Goal: Task Accomplishment & Management: Complete application form

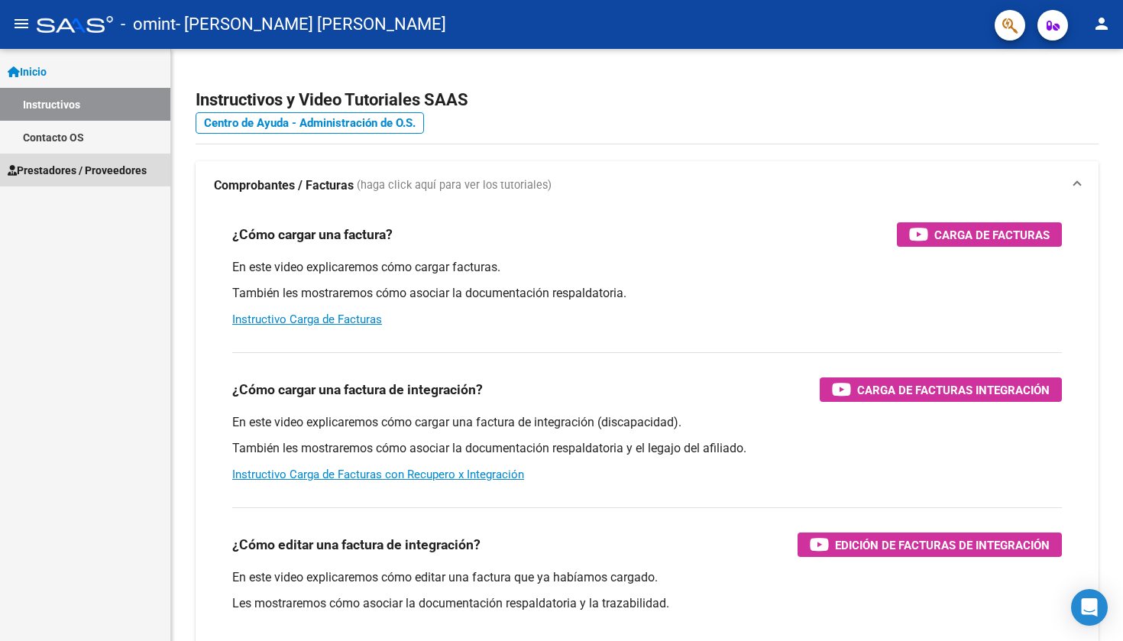
click at [108, 171] on span "Prestadores / Proveedores" at bounding box center [77, 170] width 139 height 17
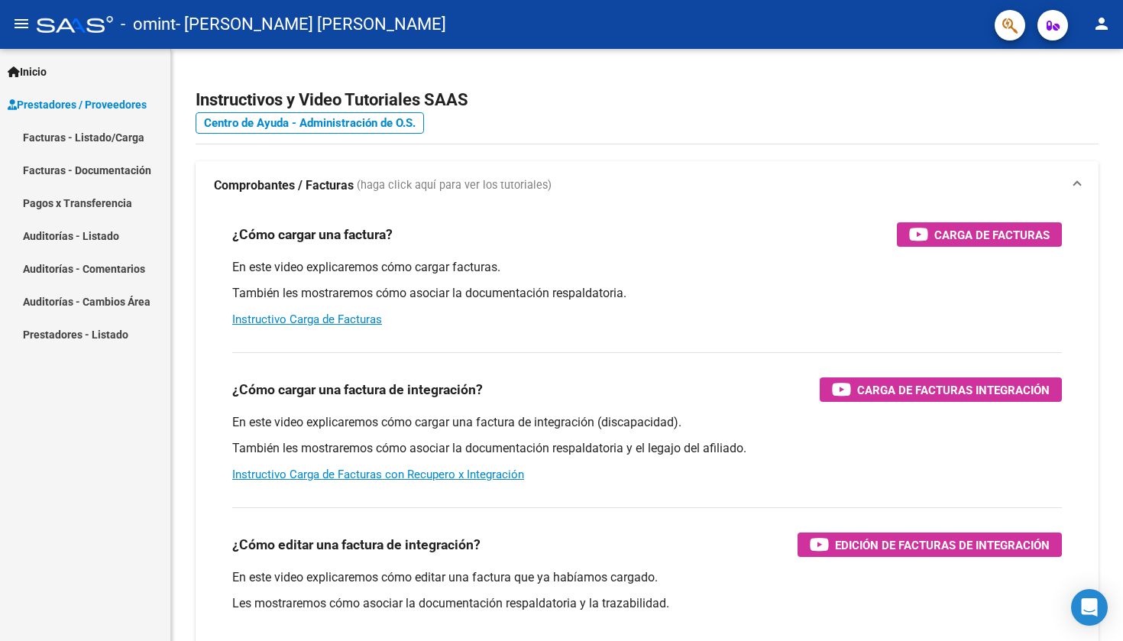
click at [76, 143] on link "Facturas - Listado/Carga" at bounding box center [85, 137] width 170 height 33
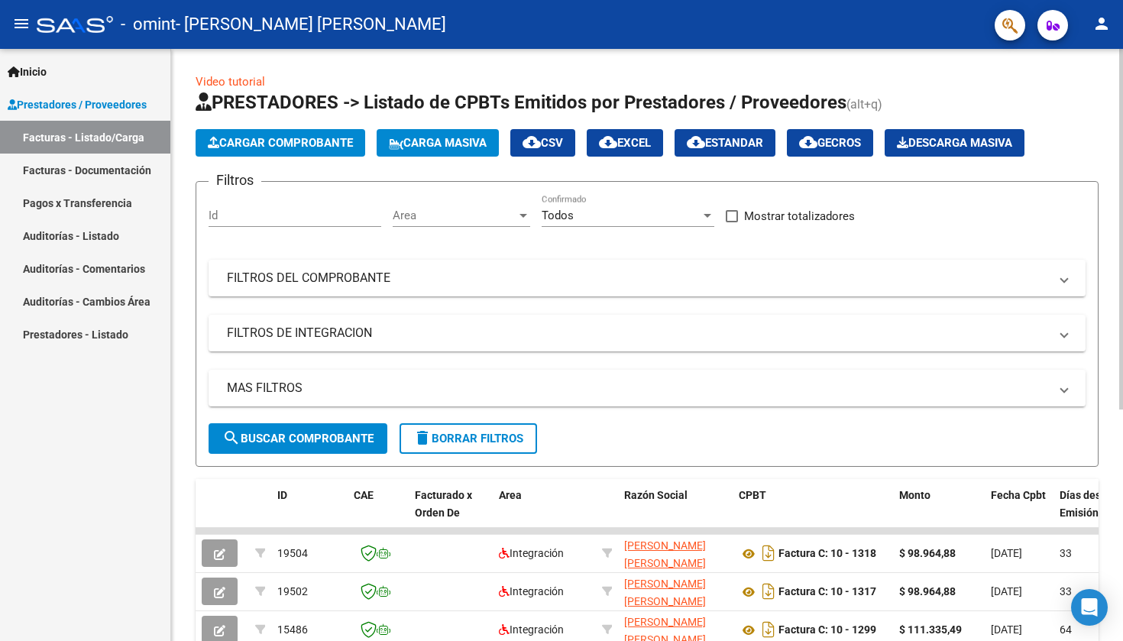
click at [291, 140] on span "Cargar Comprobante" at bounding box center [280, 143] width 145 height 14
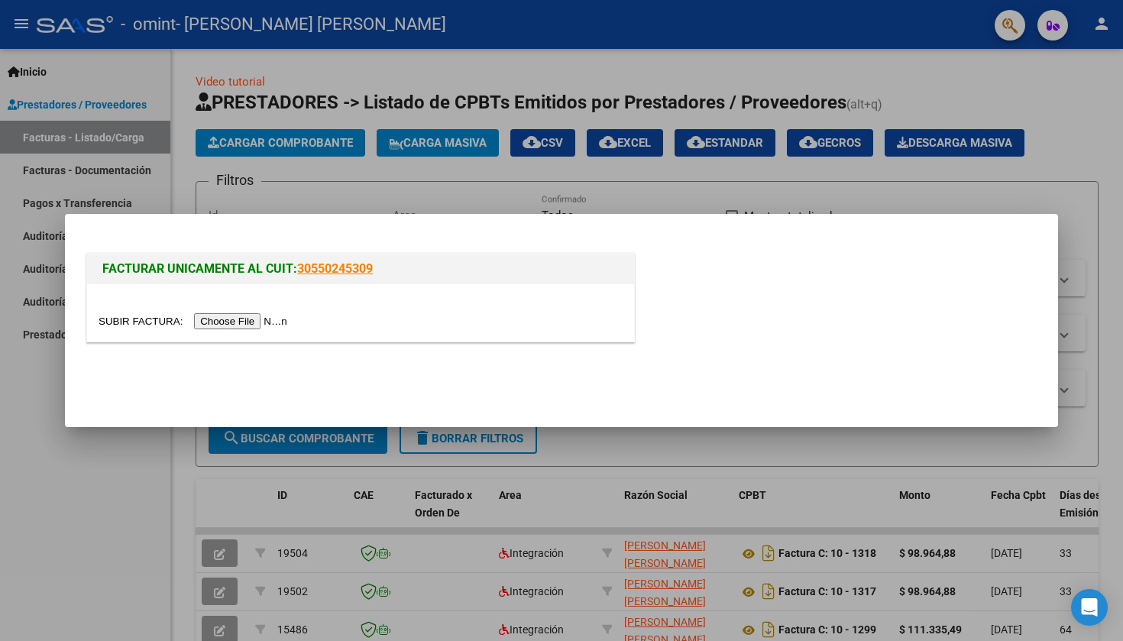
click at [204, 323] on input "file" at bounding box center [195, 321] width 193 height 16
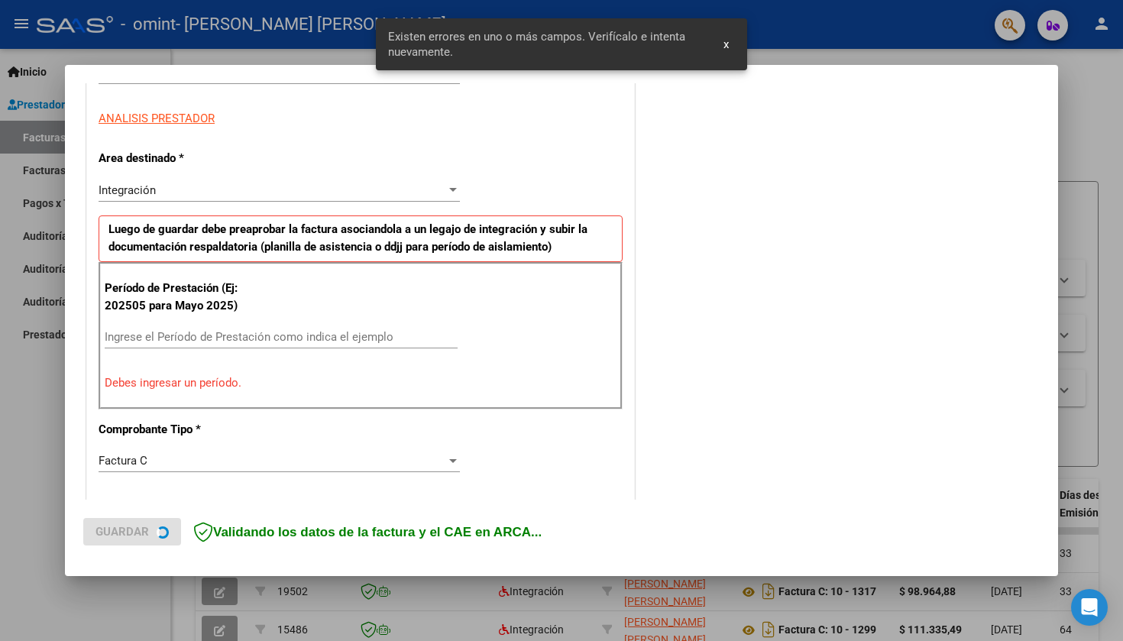
scroll to position [293, 0]
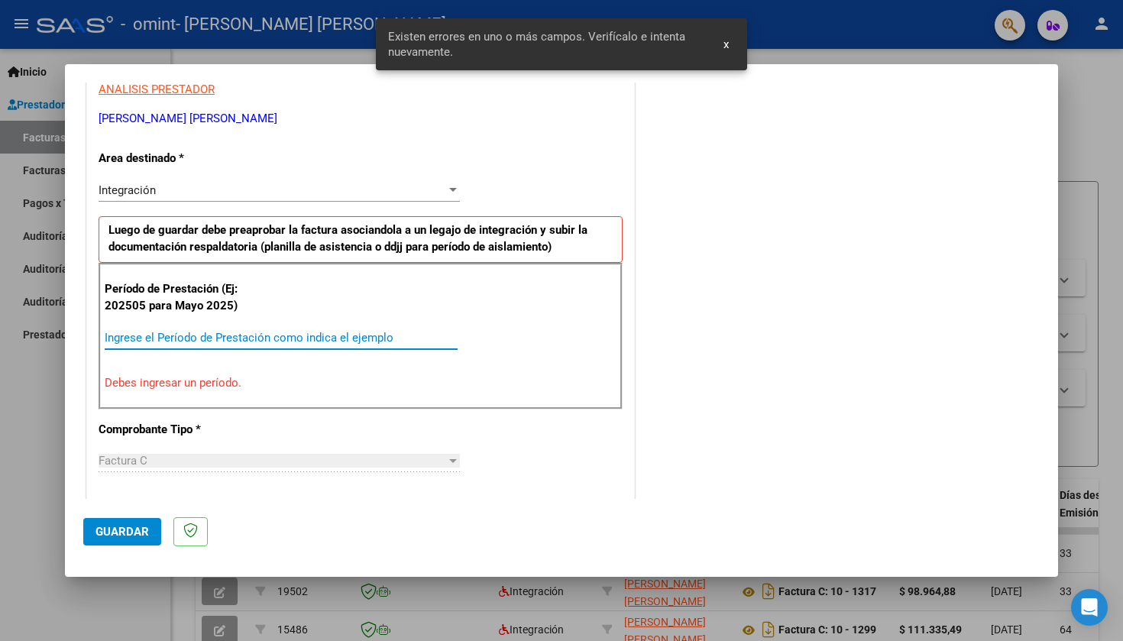
click at [193, 335] on input "Ingrese el Período de Prestación como indica el ejemplo" at bounding box center [281, 338] width 353 height 14
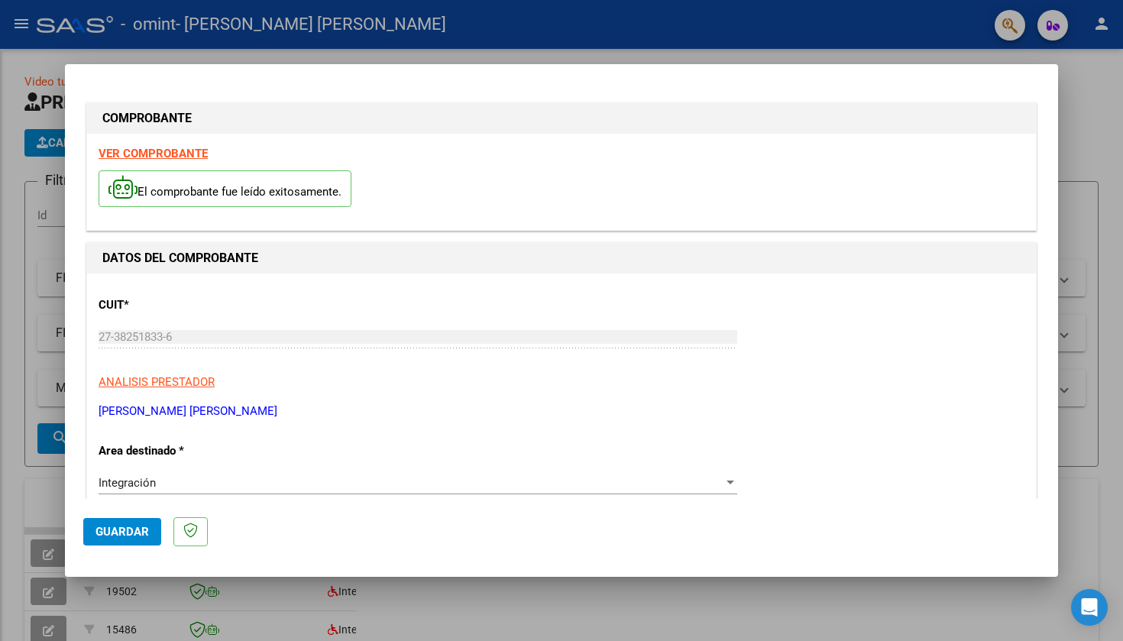
scroll to position [375, 0]
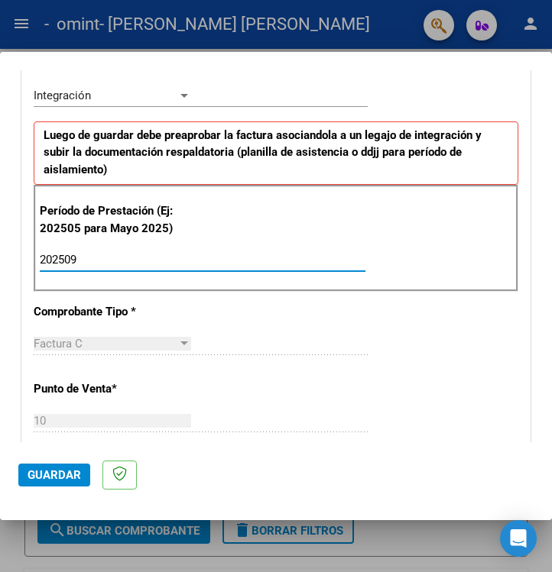
type input "202509"
click at [437, 216] on div "Período de Prestación (Ej: 202505 para [DATE]) 202509 Ingrese el Período de Pre…" at bounding box center [276, 238] width 484 height 107
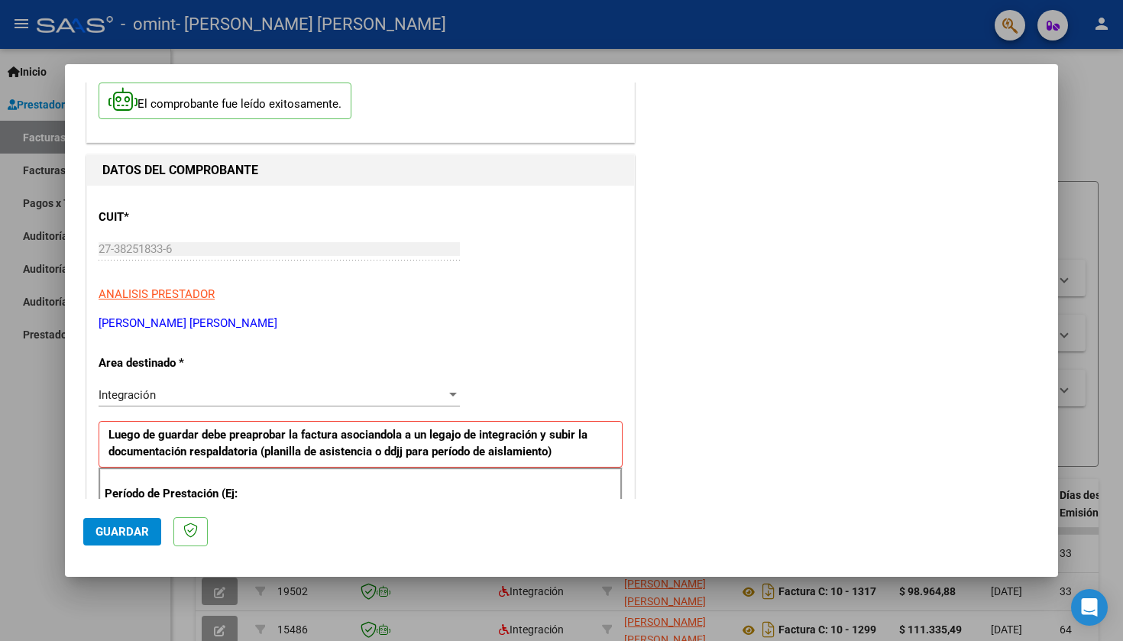
scroll to position [91, 0]
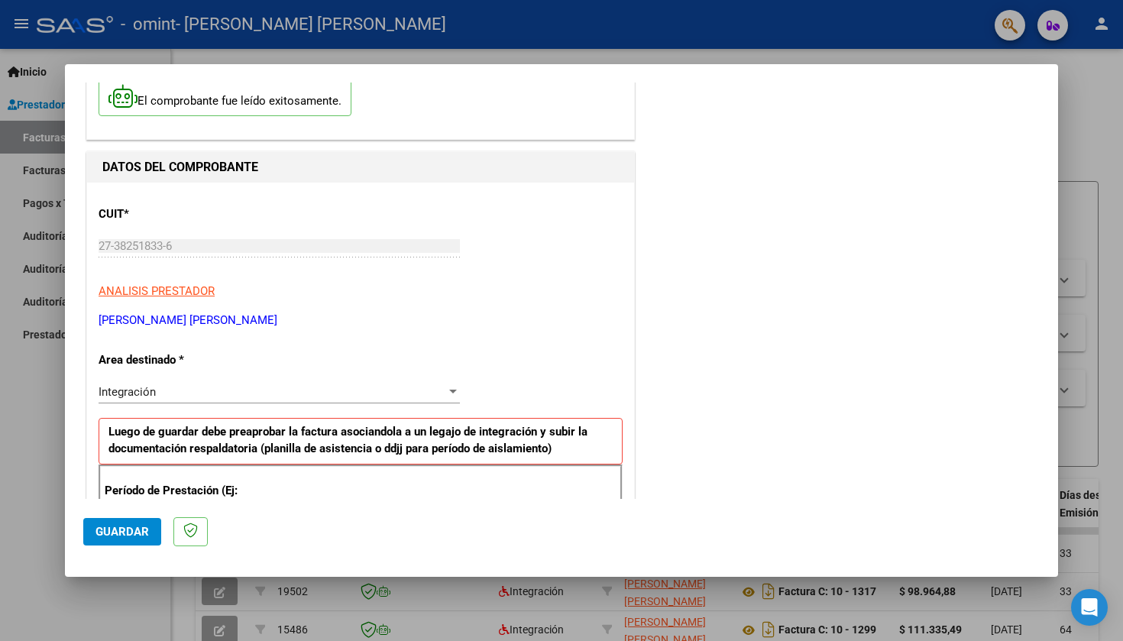
click at [426, 390] on div "Integración" at bounding box center [273, 392] width 348 height 14
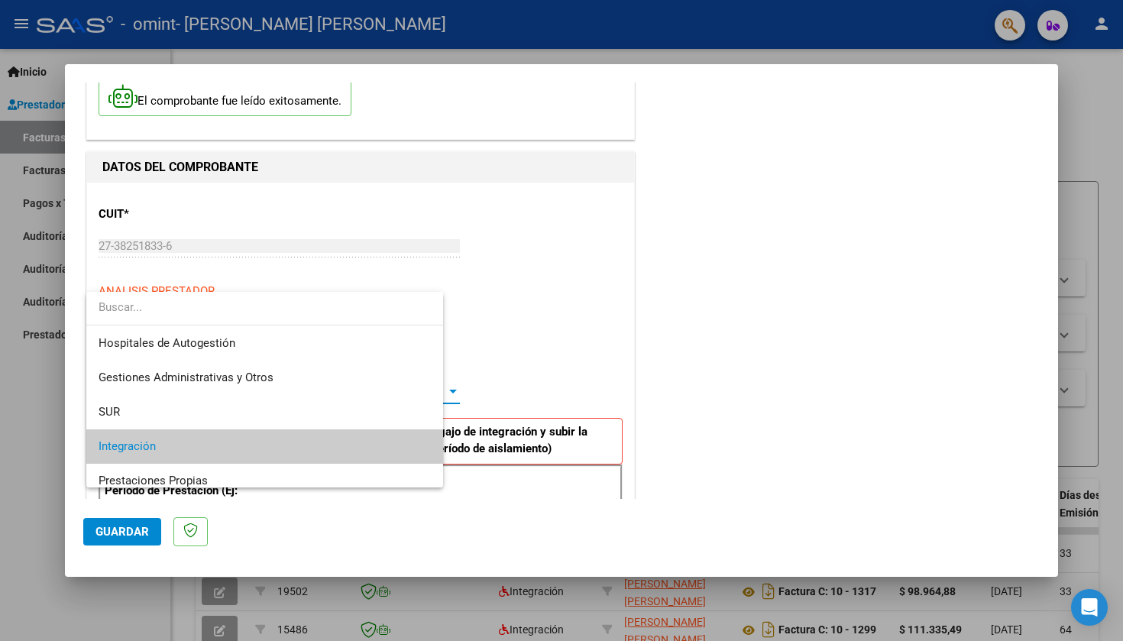
scroll to position [57, 0]
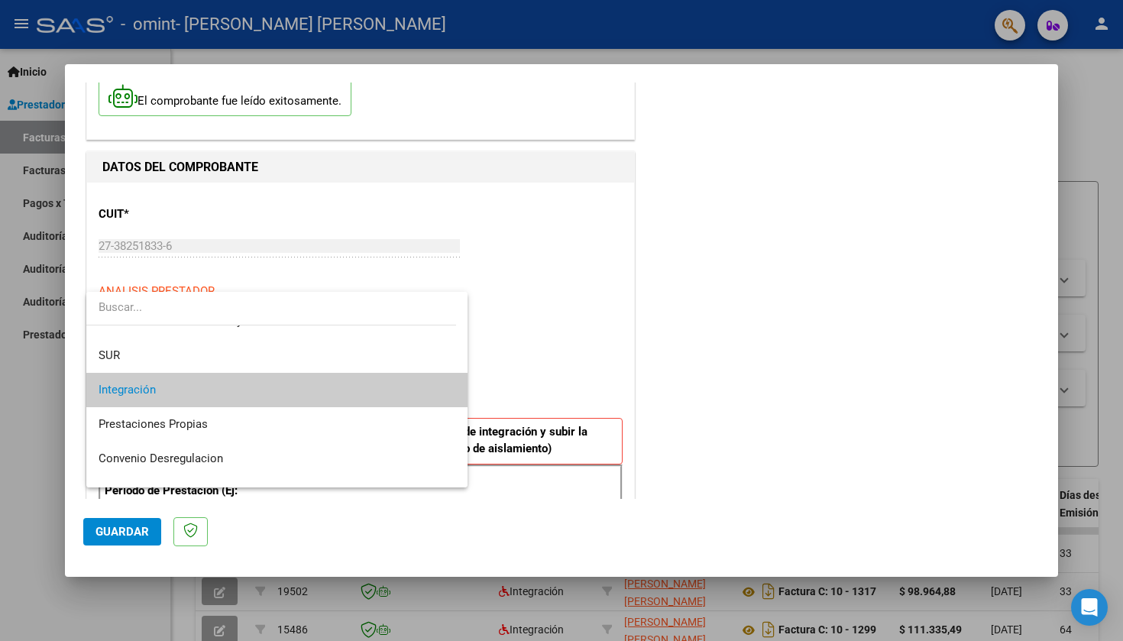
click at [426, 390] on span "Integración" at bounding box center [277, 390] width 357 height 34
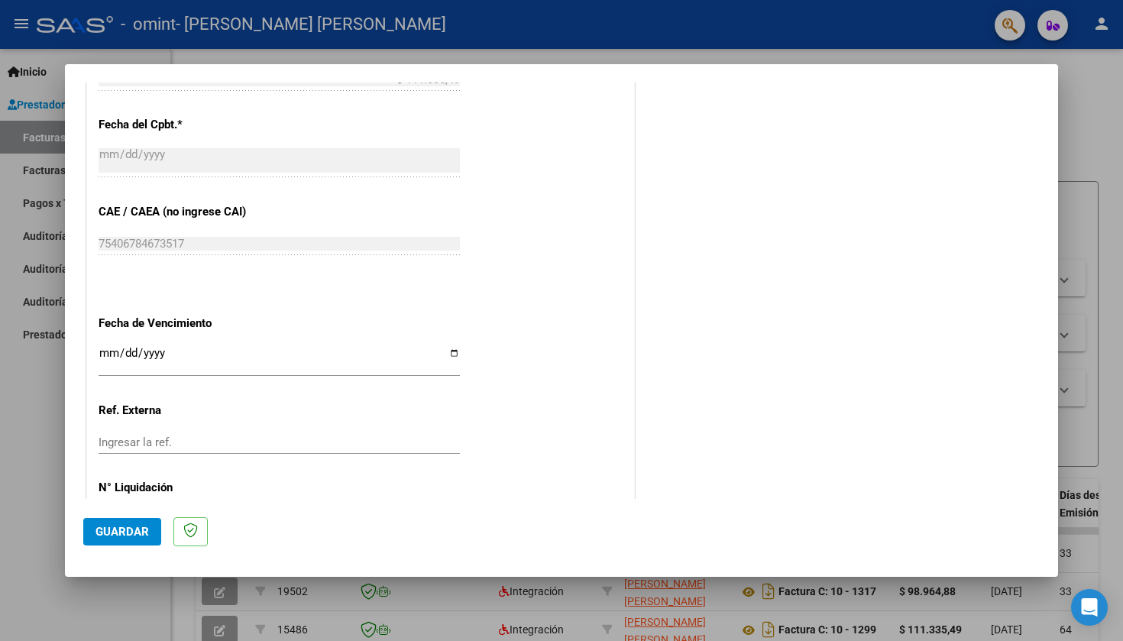
scroll to position [901, 0]
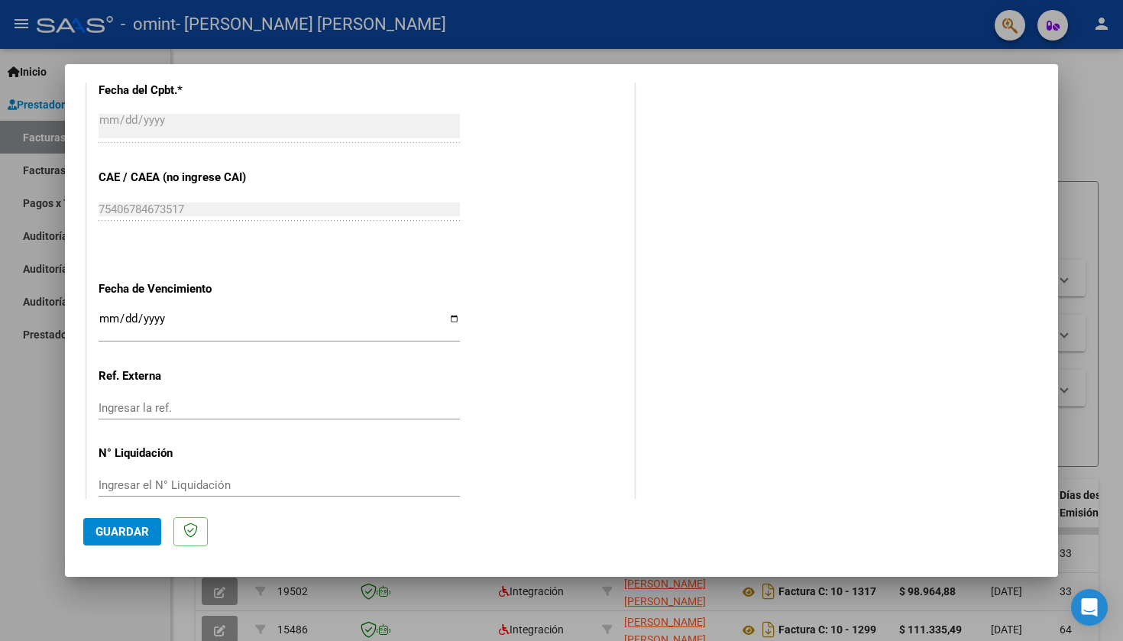
click at [130, 527] on span "Guardar" at bounding box center [122, 532] width 53 height 14
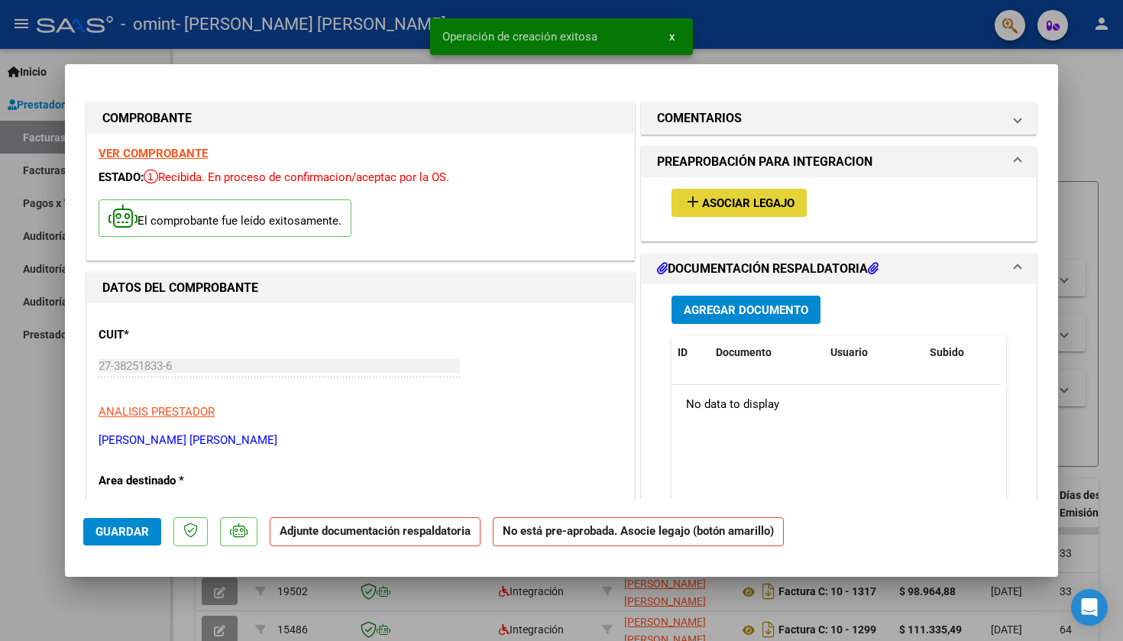
click at [551, 200] on span "Asociar Legajo" at bounding box center [748, 203] width 92 height 14
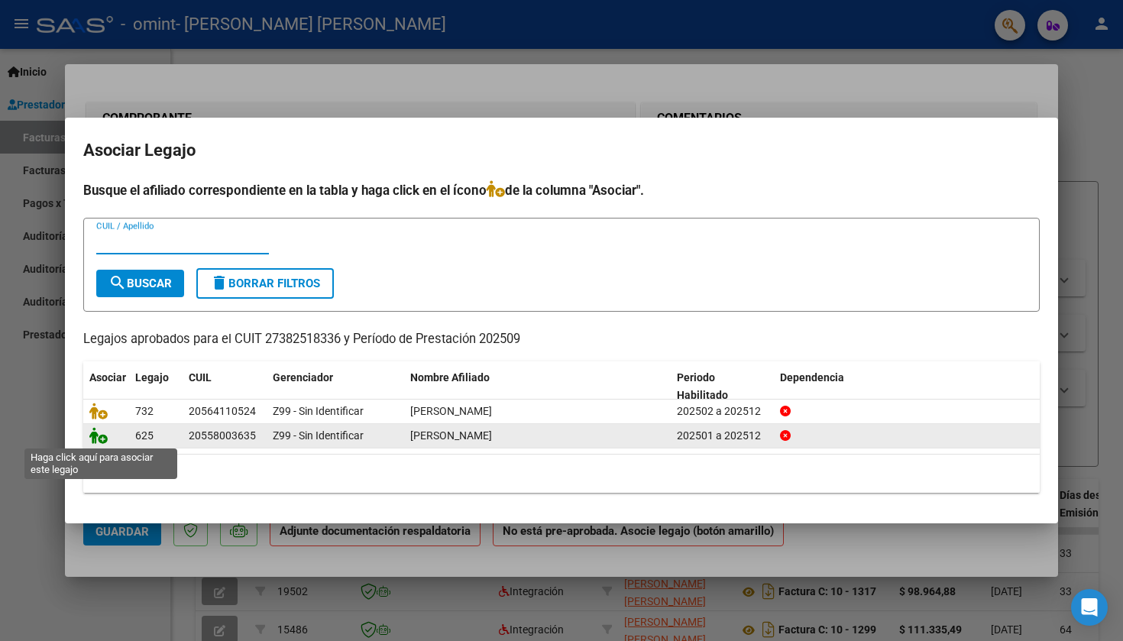
click at [93, 435] on icon at bounding box center [98, 435] width 18 height 17
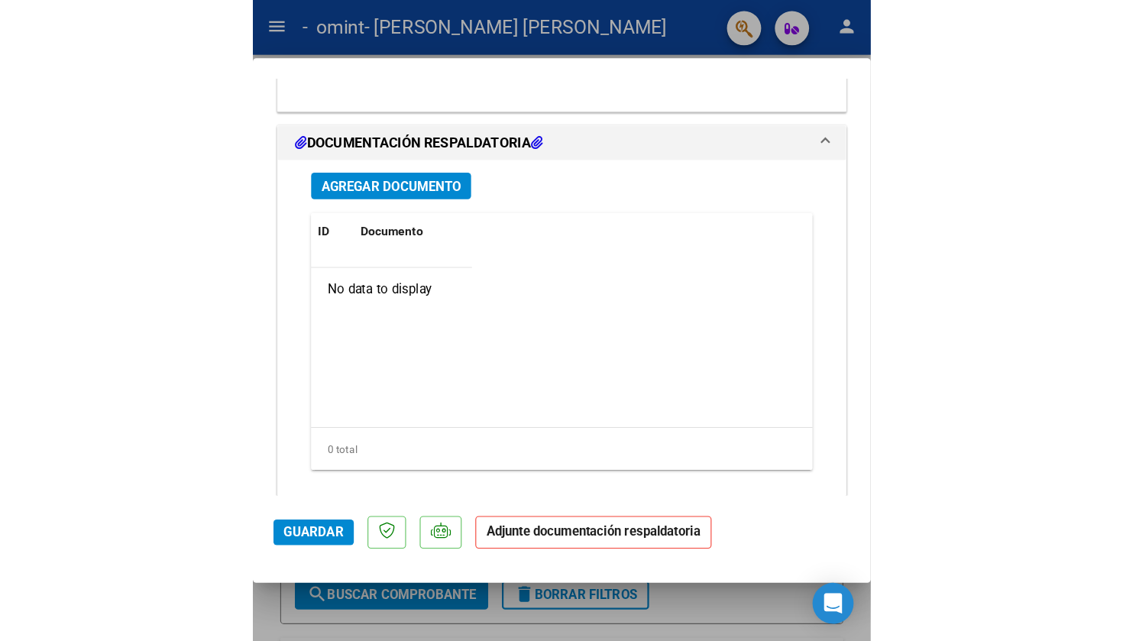
scroll to position [1677, 0]
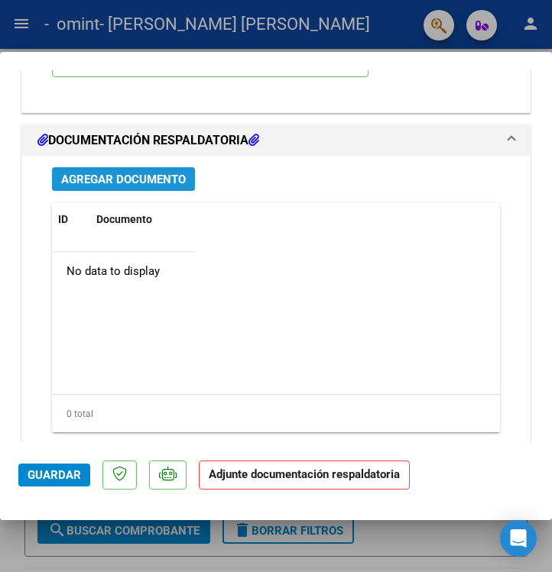
click at [105, 173] on span "Agregar Documento" at bounding box center [123, 180] width 125 height 14
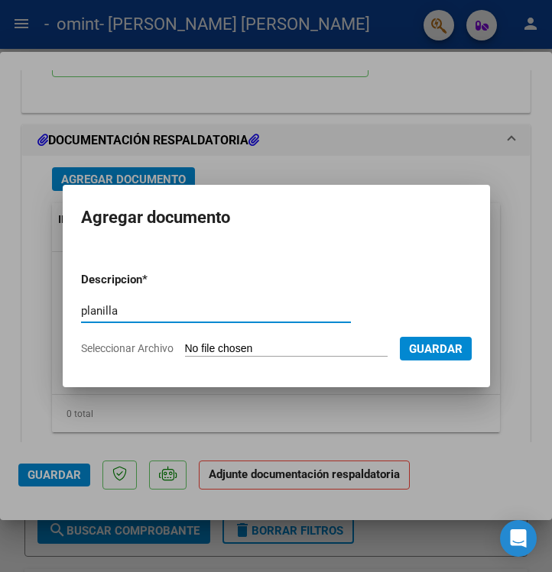
type input "planilla"
click at [213, 342] on input "Seleccionar Archivo" at bounding box center [286, 349] width 202 height 15
type input "C:\fakepath\[PERSON_NAME] septiembre (1).pdf"
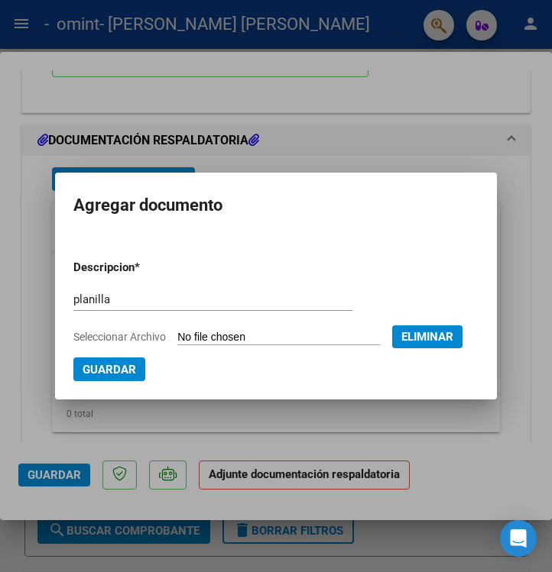
click at [136, 371] on span "Guardar" at bounding box center [109, 370] width 53 height 14
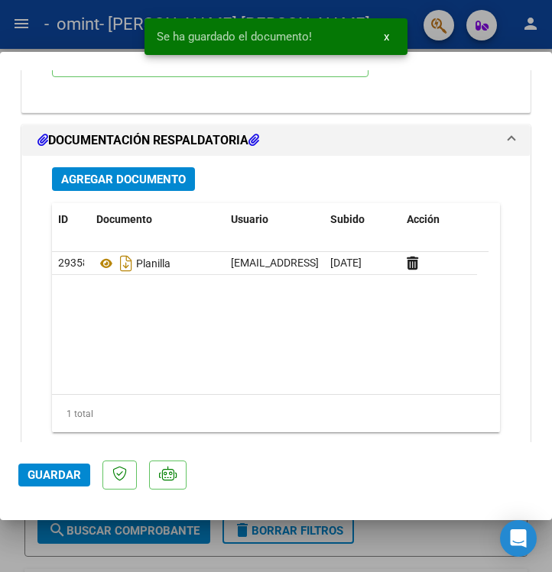
click at [44, 473] on span "Guardar" at bounding box center [54, 475] width 53 height 14
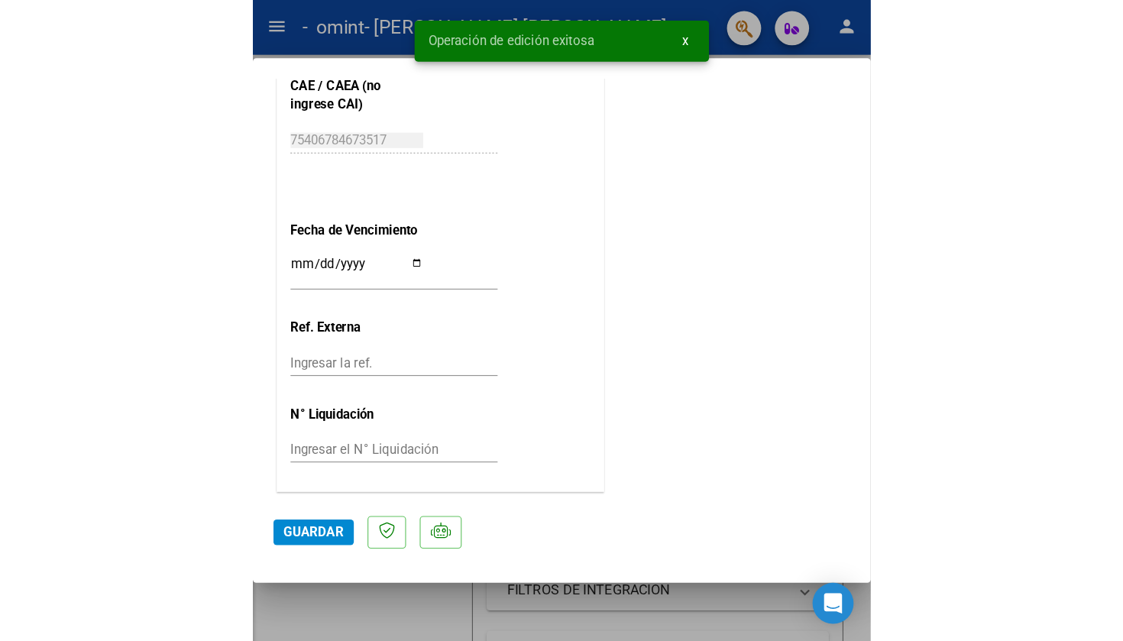
scroll to position [924, 0]
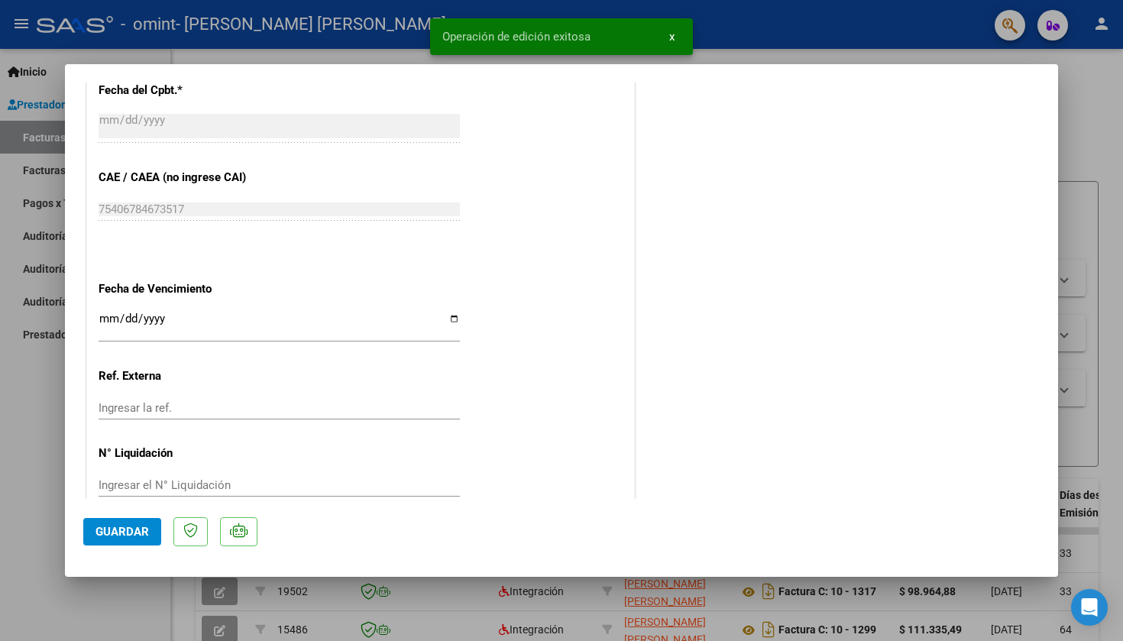
click at [551, 193] on div at bounding box center [561, 320] width 1123 height 641
type input "$ 0,00"
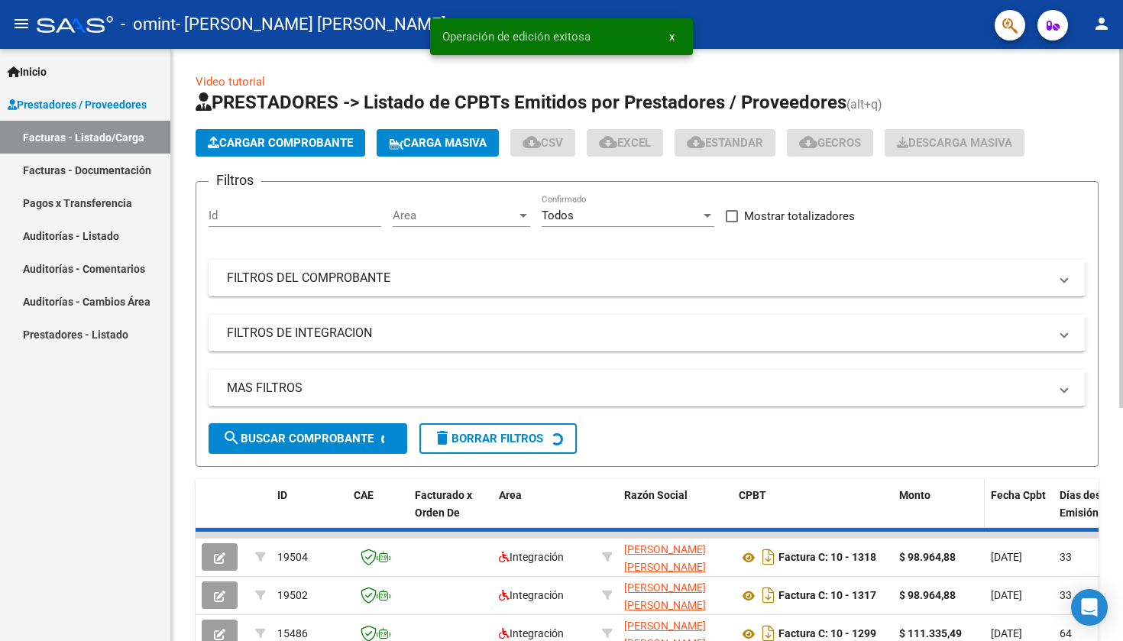
scroll to position [3, 0]
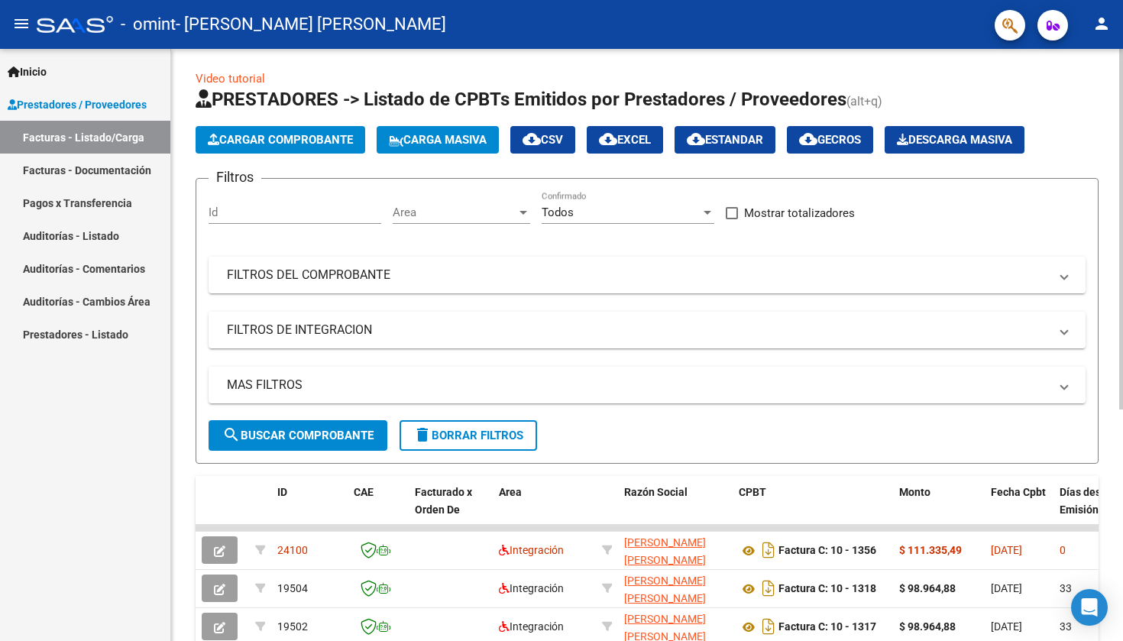
click at [311, 131] on button "Cargar Comprobante" at bounding box center [281, 140] width 170 height 28
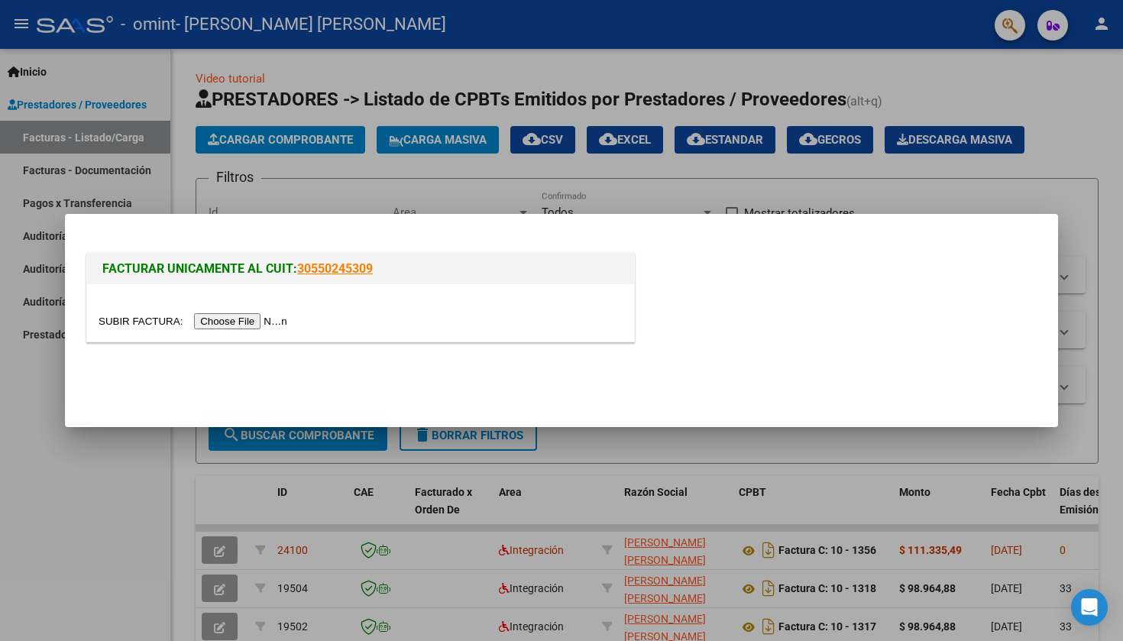
click at [241, 321] on input "file" at bounding box center [195, 321] width 193 height 16
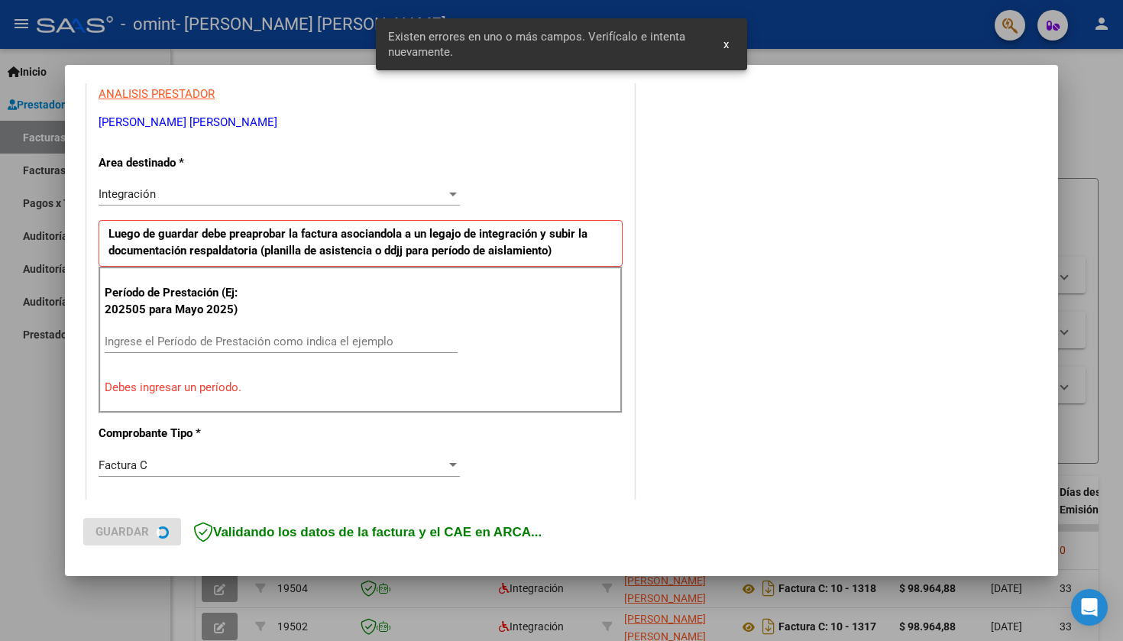
scroll to position [293, 0]
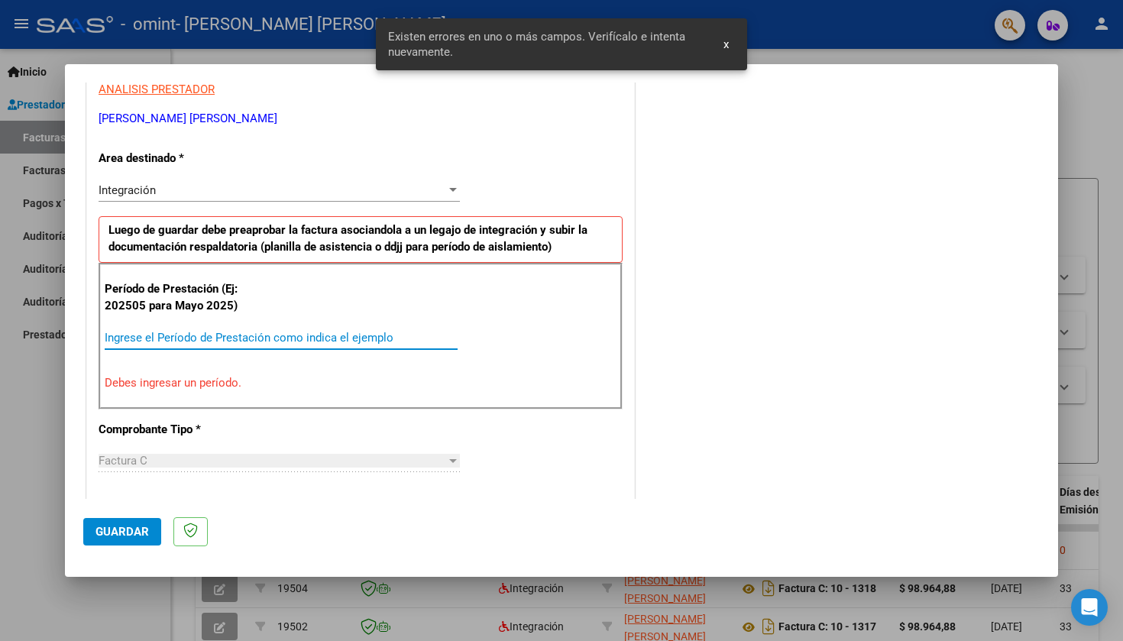
click at [220, 339] on input "Ingrese el Período de Prestación como indica el ejemplo" at bounding box center [281, 338] width 353 height 14
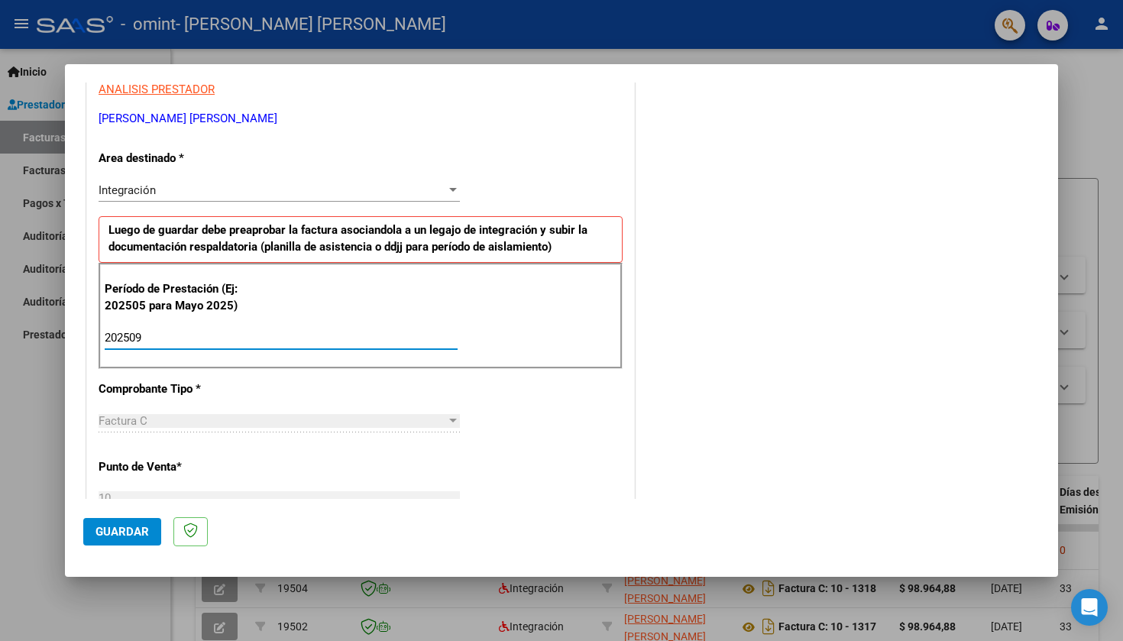
type input "202509"
click at [551, 421] on div "CUIT * 27-38251833-6 Ingresar CUIT ANALISIS PRESTADOR [PERSON_NAME] [PERSON_NAM…" at bounding box center [360, 556] width 547 height 1150
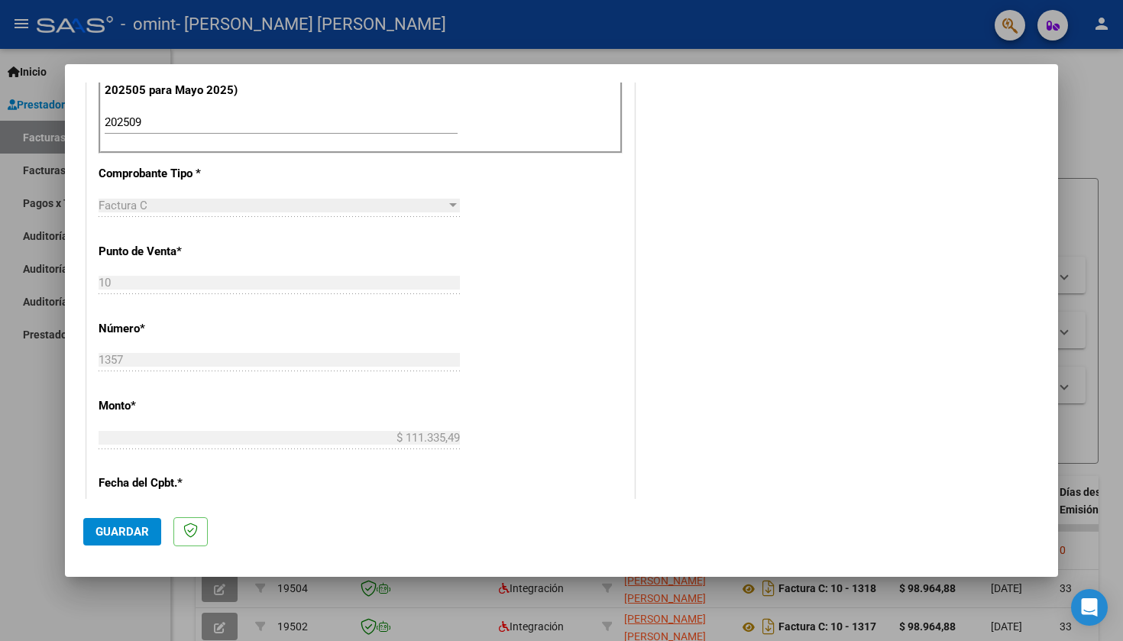
scroll to position [901, 0]
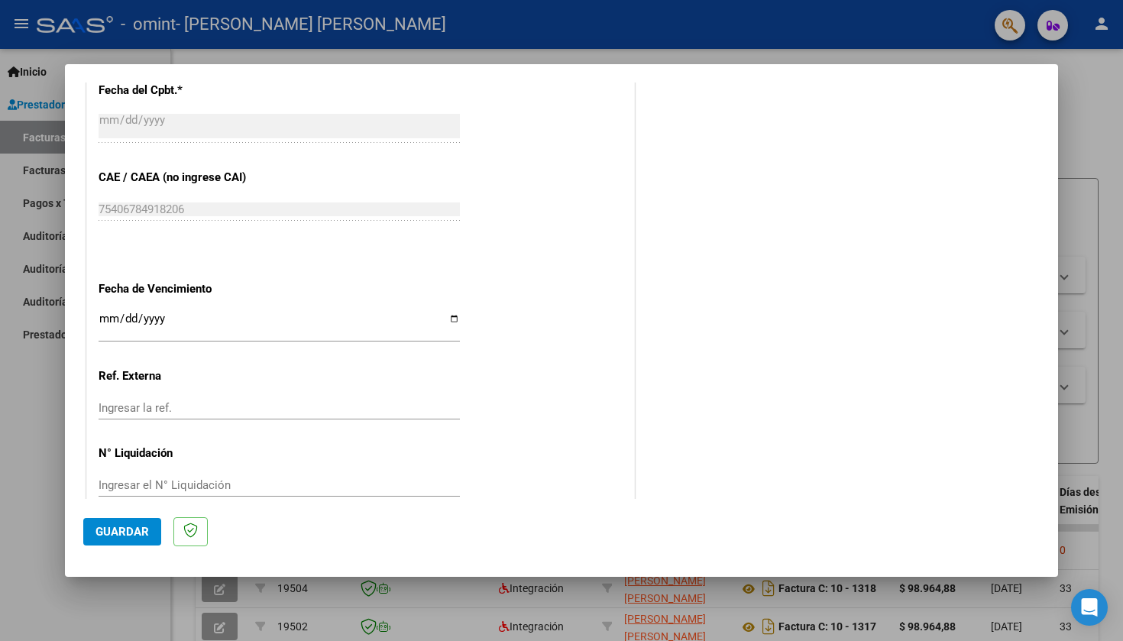
click at [112, 535] on span "Guardar" at bounding box center [122, 532] width 53 height 14
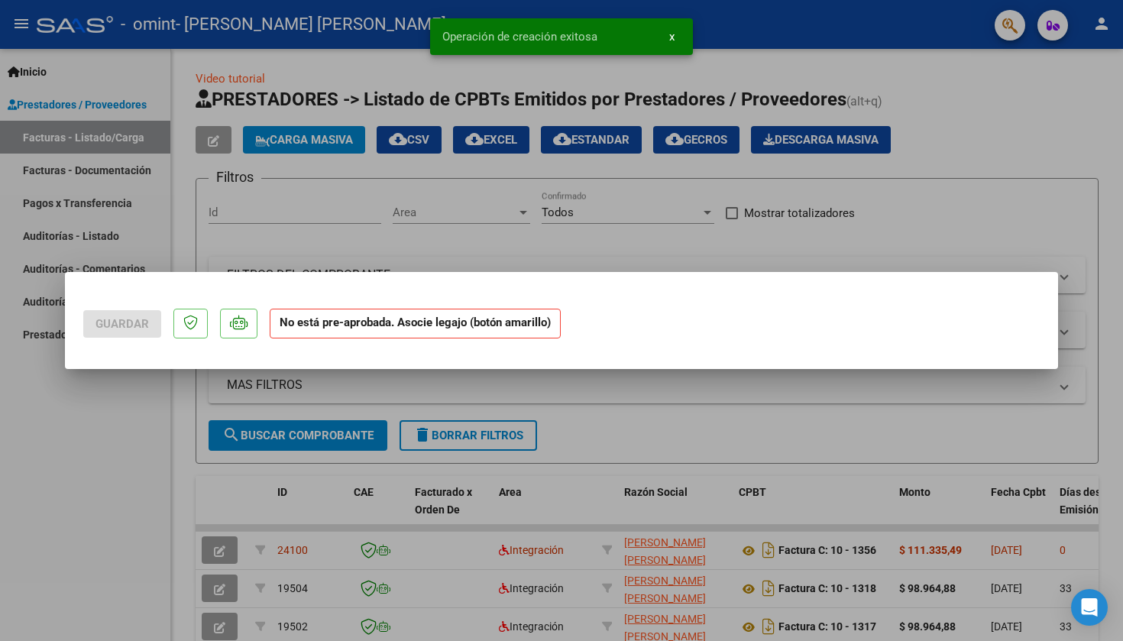
scroll to position [0, 0]
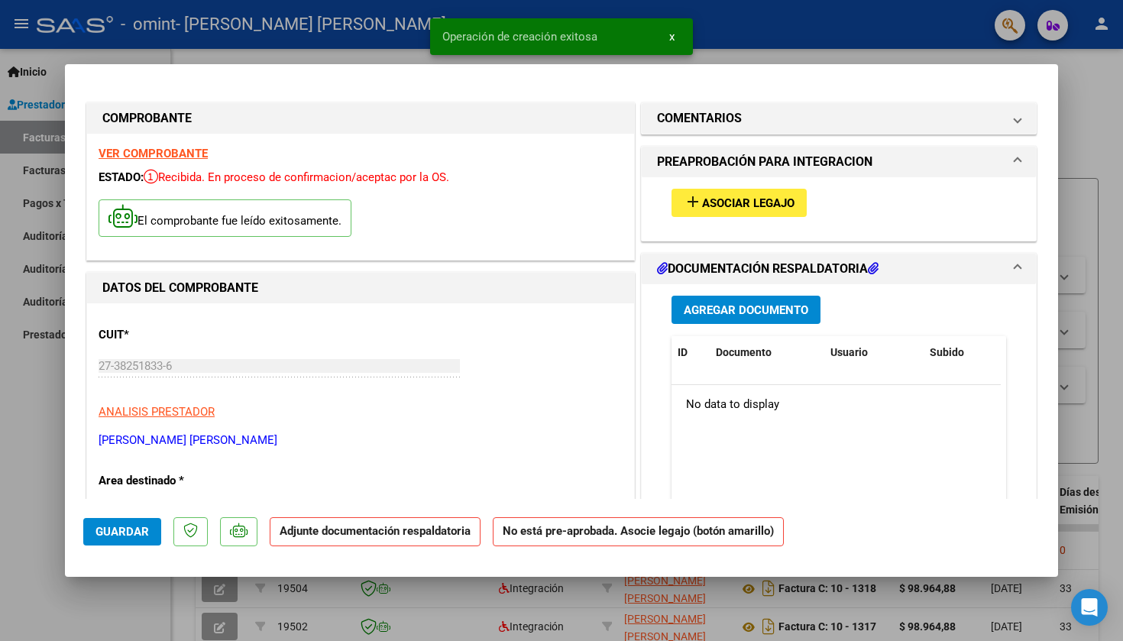
click at [551, 215] on button "add Asociar Legajo" at bounding box center [739, 203] width 135 height 28
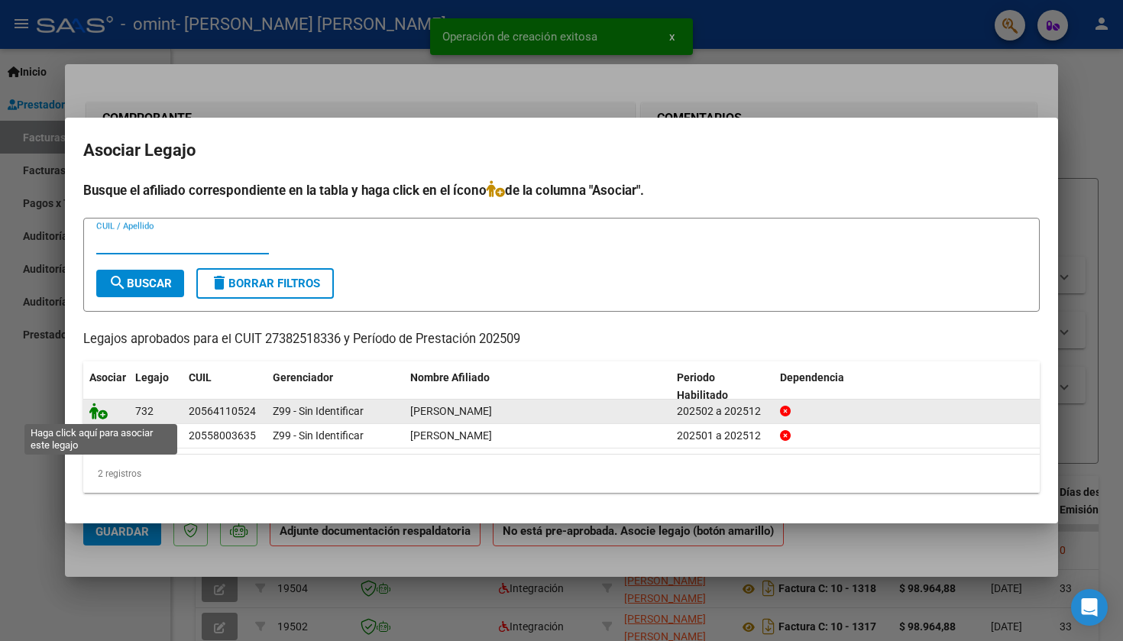
click at [103, 414] on icon at bounding box center [98, 411] width 18 height 17
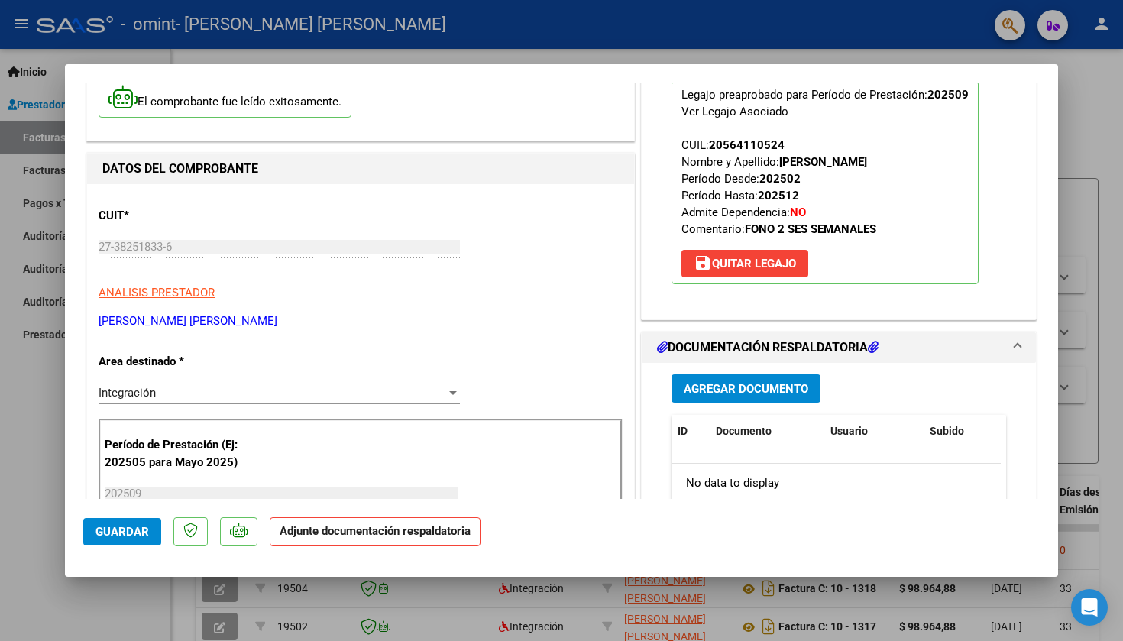
scroll to position [229, 0]
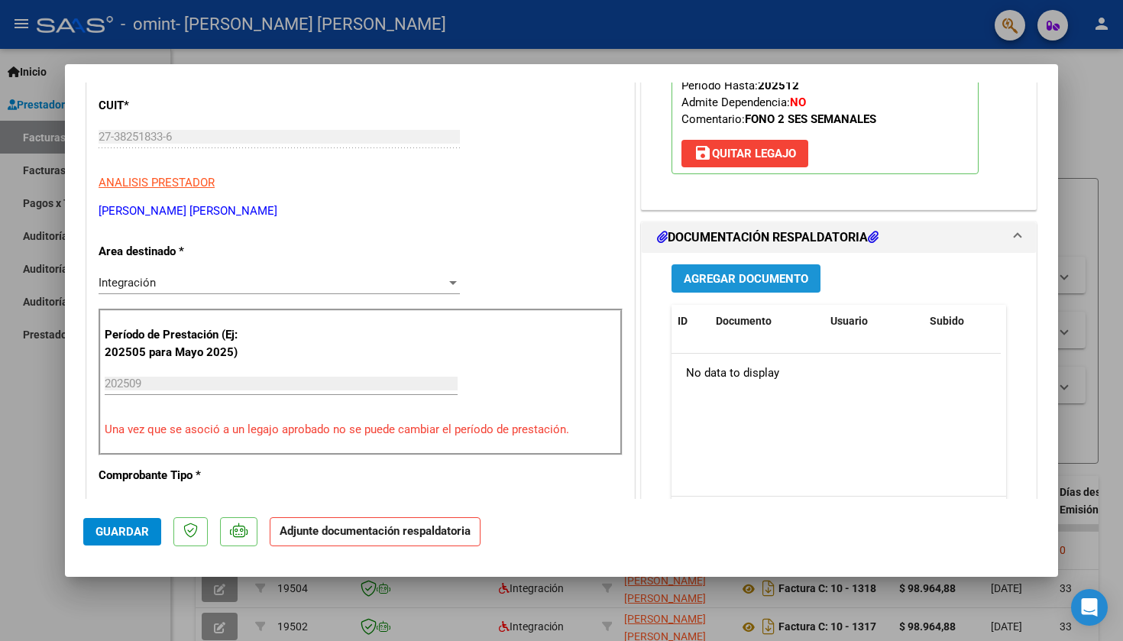
click at [551, 277] on span "Agregar Documento" at bounding box center [746, 279] width 125 height 14
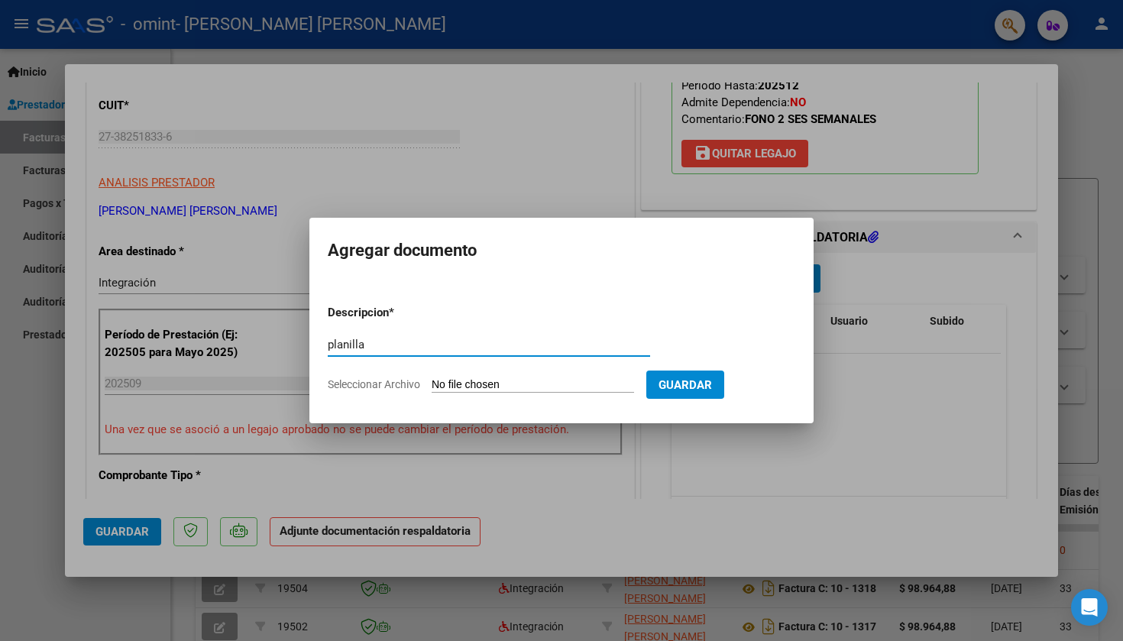
type input "planilla"
click at [501, 384] on input "Seleccionar Archivo" at bounding box center [533, 385] width 202 height 15
type input "C:\fakepath\[PERSON_NAME] septiembre.pdf"
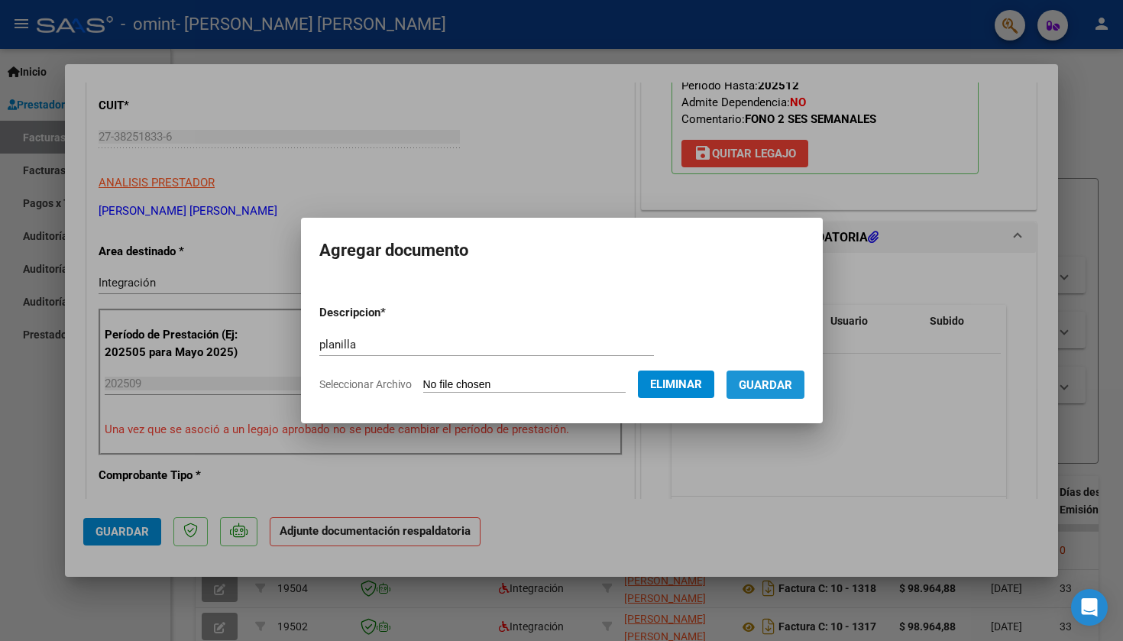
click at [551, 388] on span "Guardar" at bounding box center [765, 385] width 53 height 14
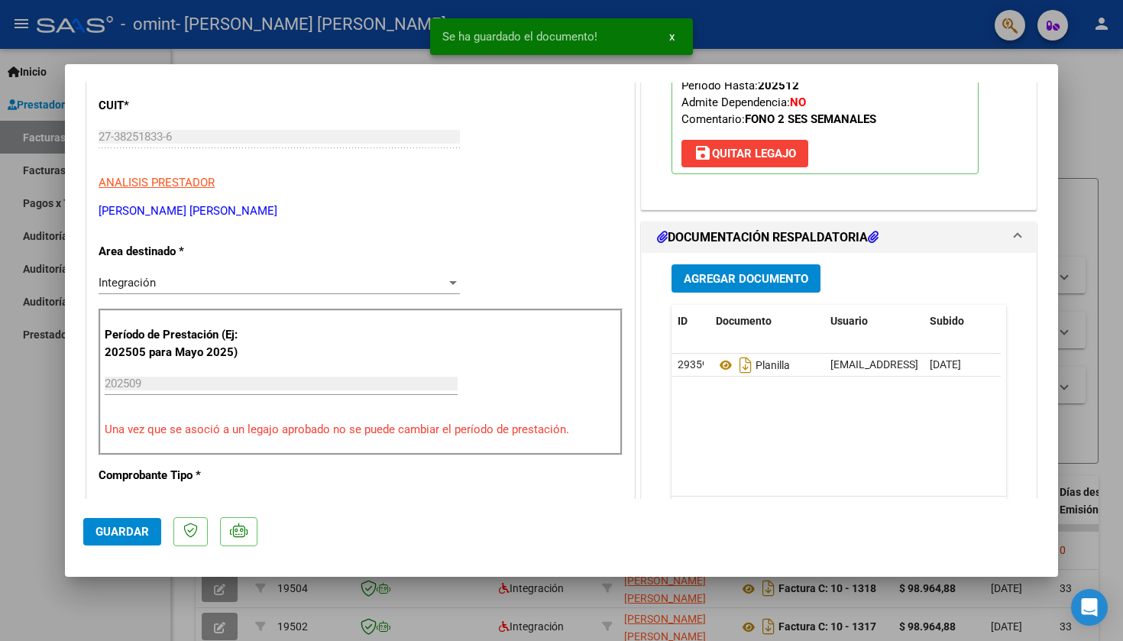
scroll to position [232, 0]
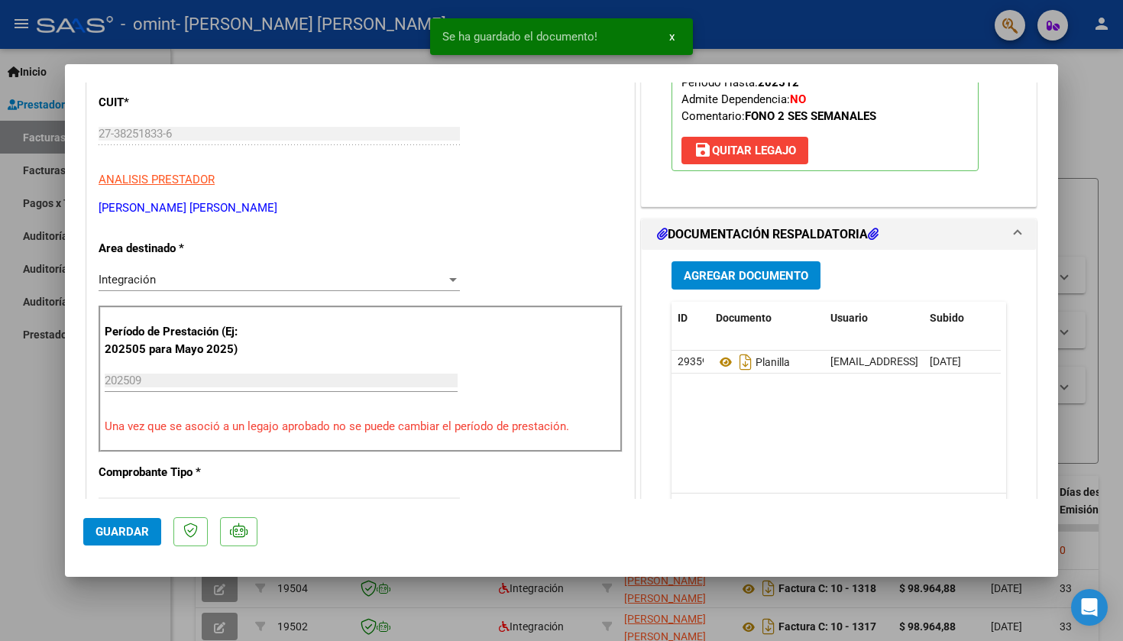
click at [122, 528] on span "Guardar" at bounding box center [122, 532] width 53 height 14
click at [551, 315] on div at bounding box center [561, 320] width 1123 height 641
type input "$ 0,00"
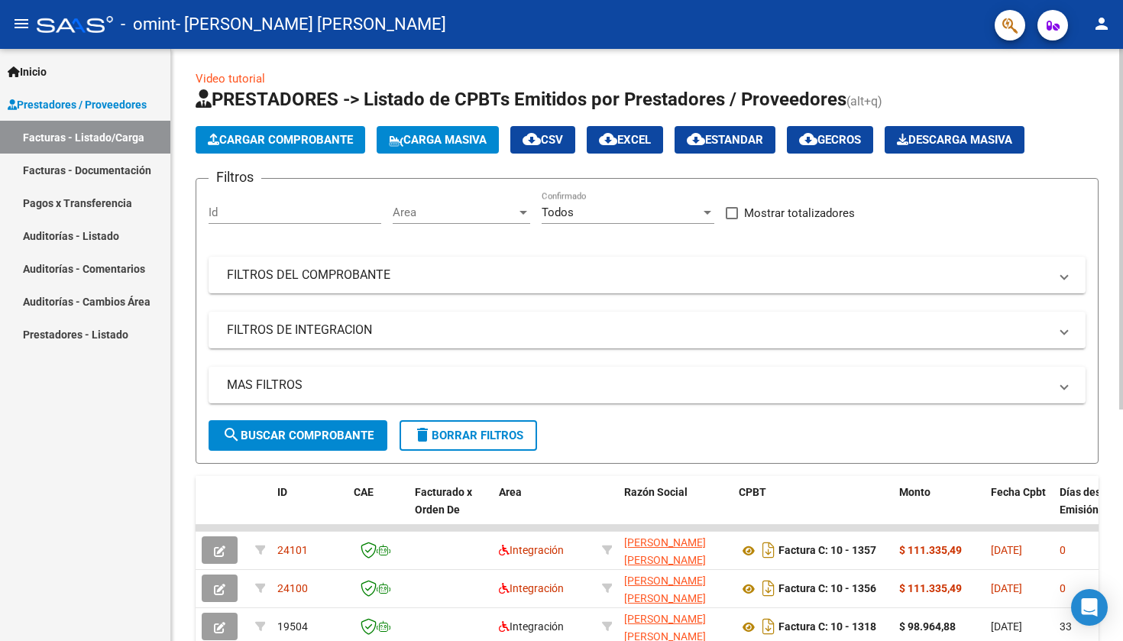
scroll to position [34, 0]
